Goal: Task Accomplishment & Management: Manage account settings

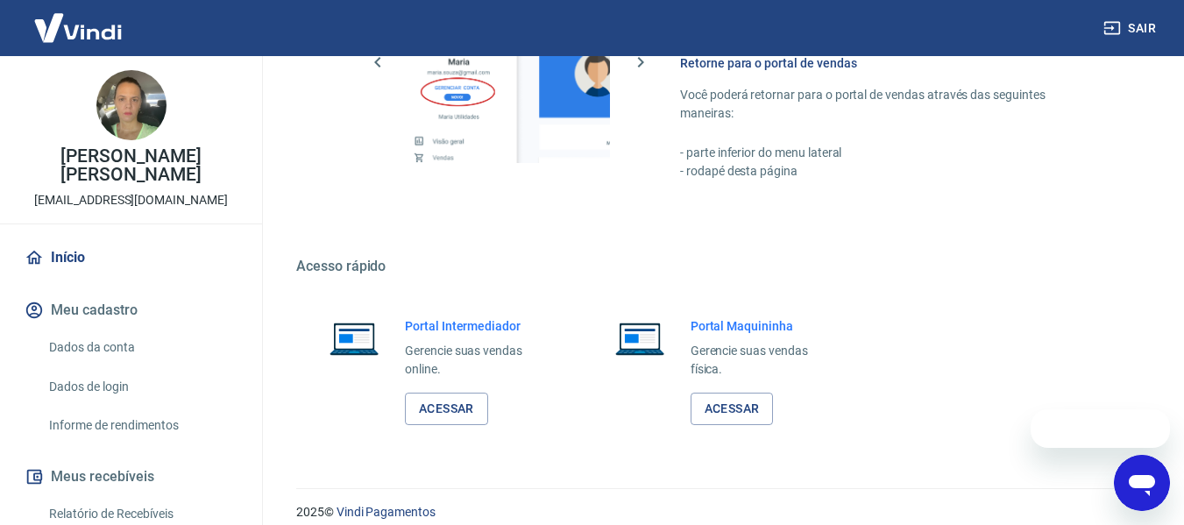
scroll to position [913, 0]
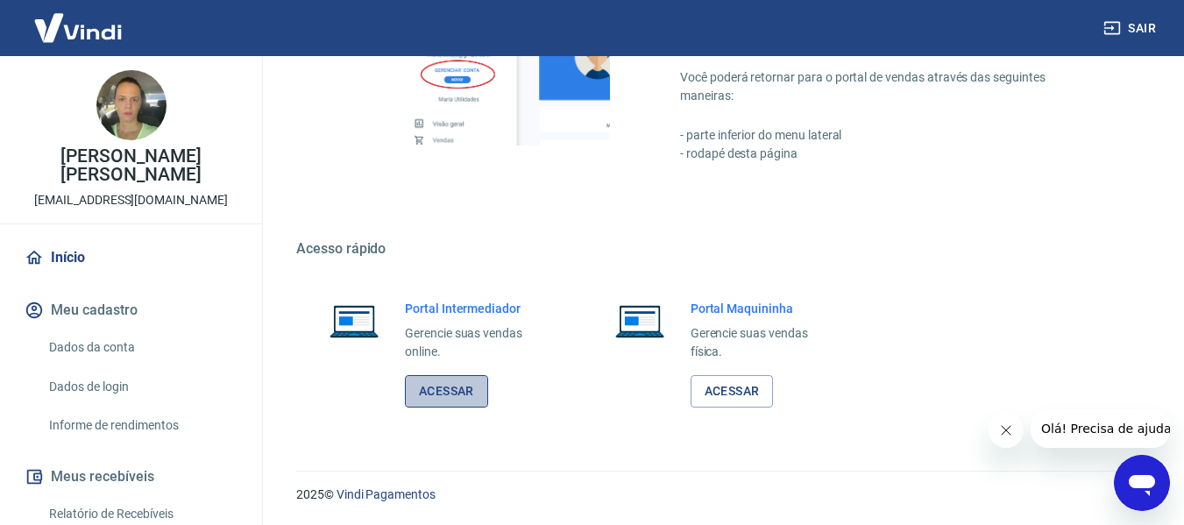
click at [468, 388] on link "Acessar" at bounding box center [446, 391] width 83 height 32
click at [456, 406] on link "Acessar" at bounding box center [446, 391] width 83 height 32
click at [443, 386] on link "Acessar" at bounding box center [446, 391] width 83 height 32
click at [455, 394] on link "Acessar" at bounding box center [446, 391] width 83 height 32
click at [442, 404] on link "Acessar" at bounding box center [446, 391] width 83 height 32
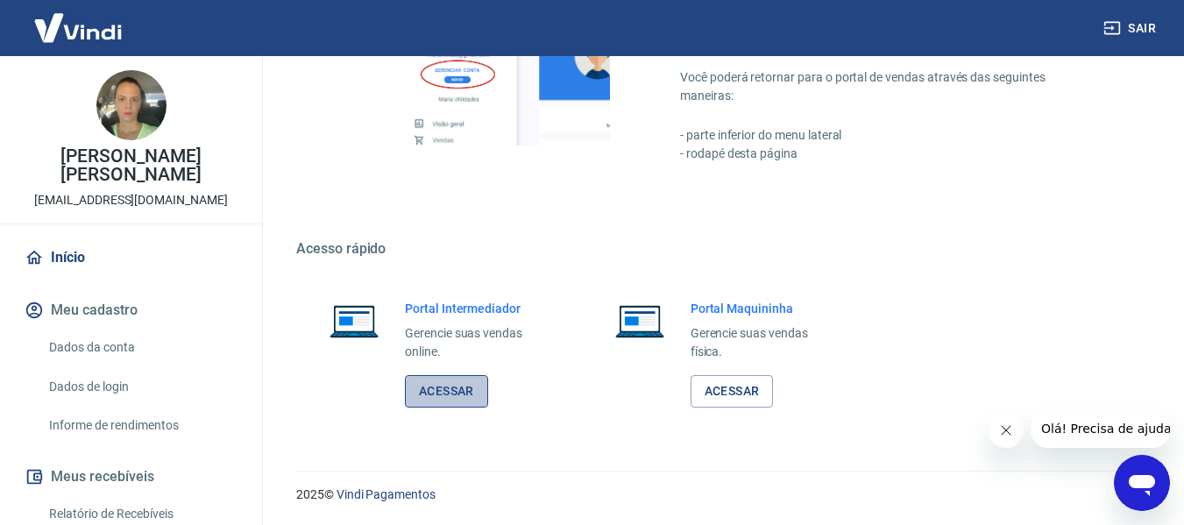
click at [452, 403] on link "Acessar" at bounding box center [446, 391] width 83 height 32
click at [457, 385] on link "Acessar" at bounding box center [446, 391] width 83 height 32
click at [466, 404] on link "Acessar" at bounding box center [446, 391] width 83 height 32
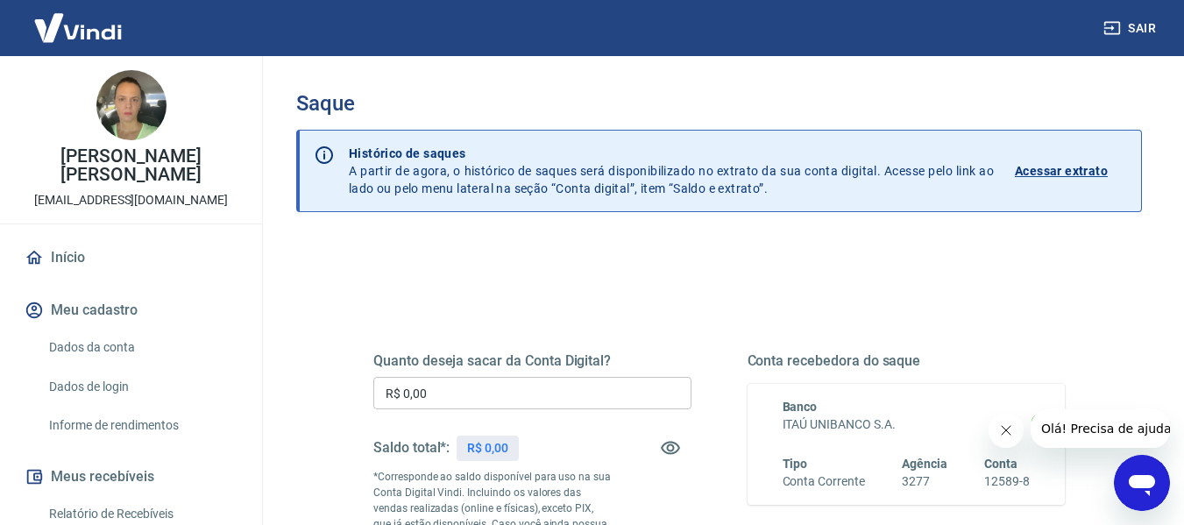
click at [1045, 168] on p "Acessar extrato" at bounding box center [1060, 171] width 93 height 18
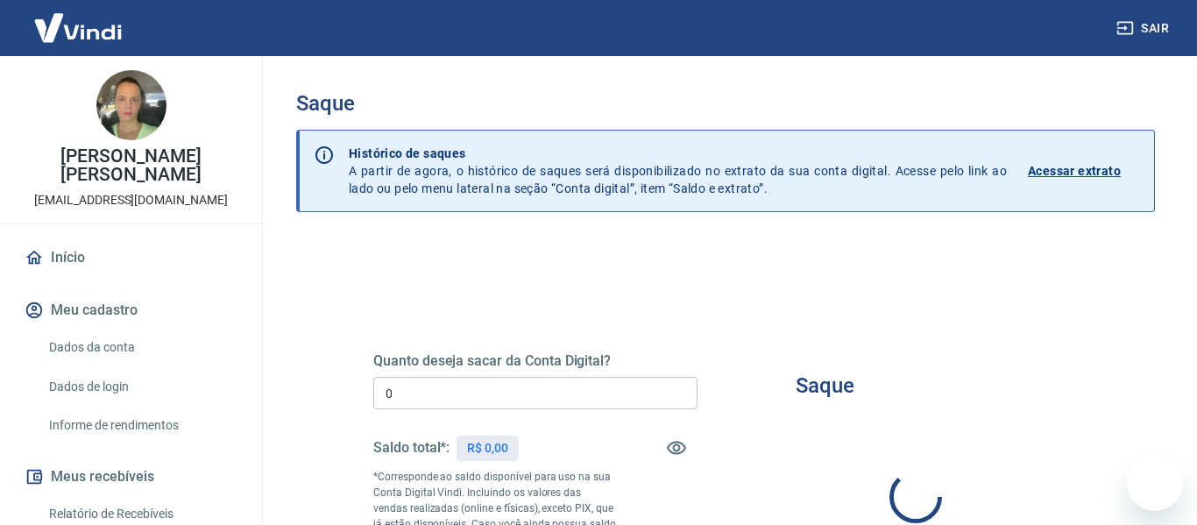
type input "R$ 0,00"
